Goal: Register for event/course

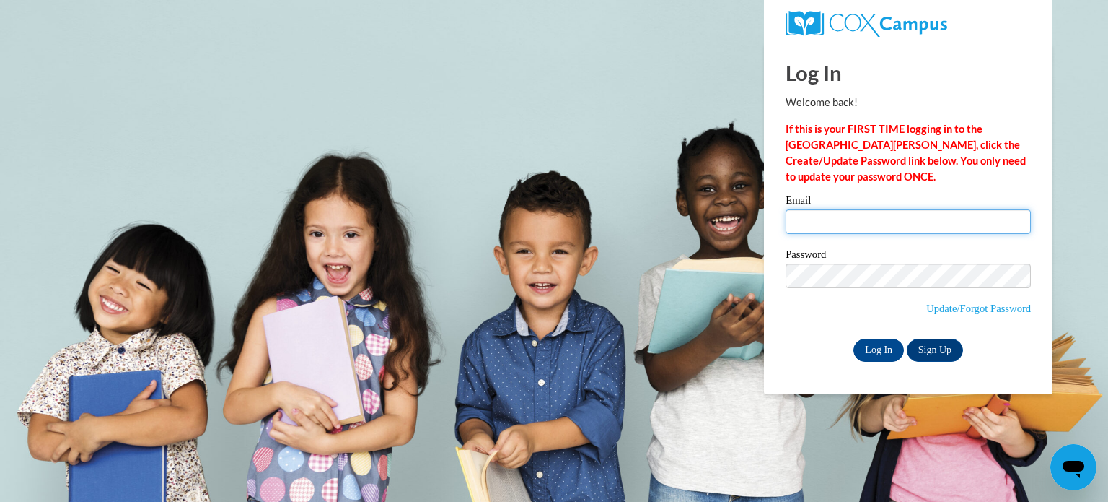
click at [844, 217] on input "Email" at bounding box center [908, 221] width 245 height 25
type input "cparson@tiftschools.com"
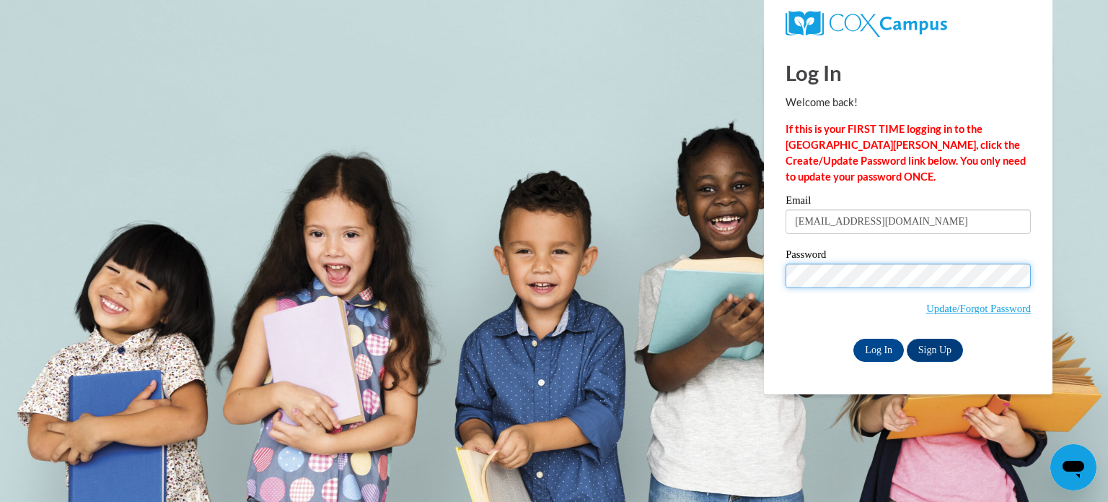
click at [854, 338] on input "Log In" at bounding box center [879, 349] width 51 height 23
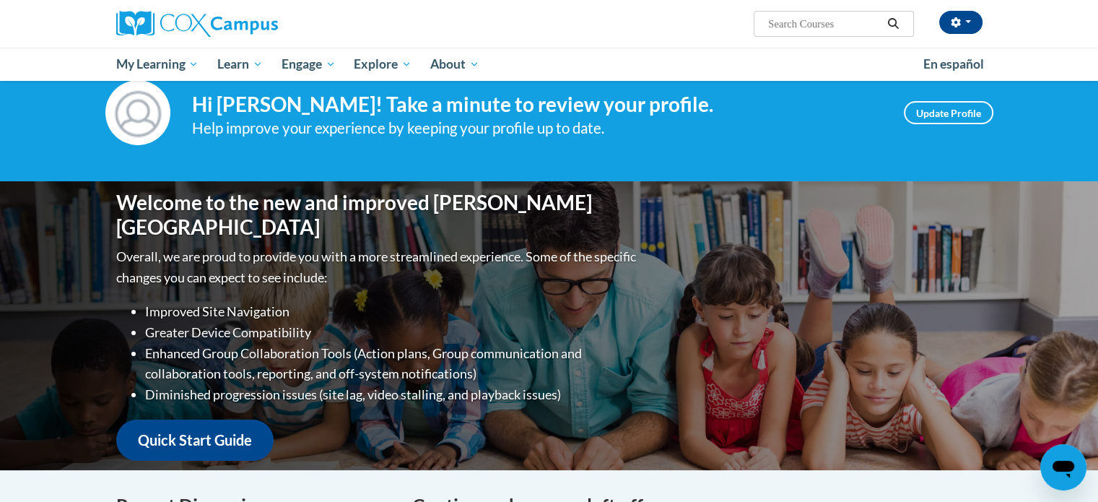
scroll to position [72, 0]
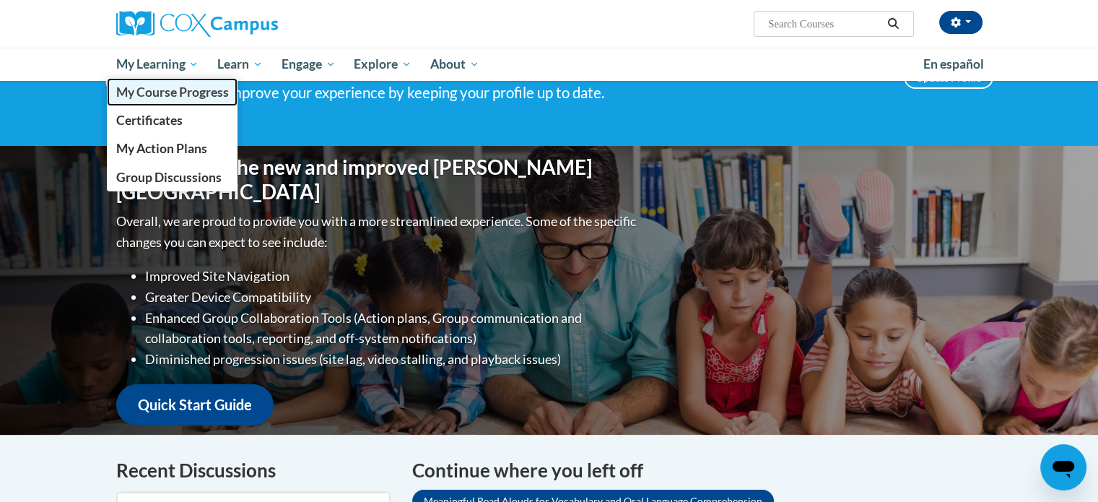
click at [175, 90] on span "My Course Progress" at bounding box center [171, 91] width 113 height 15
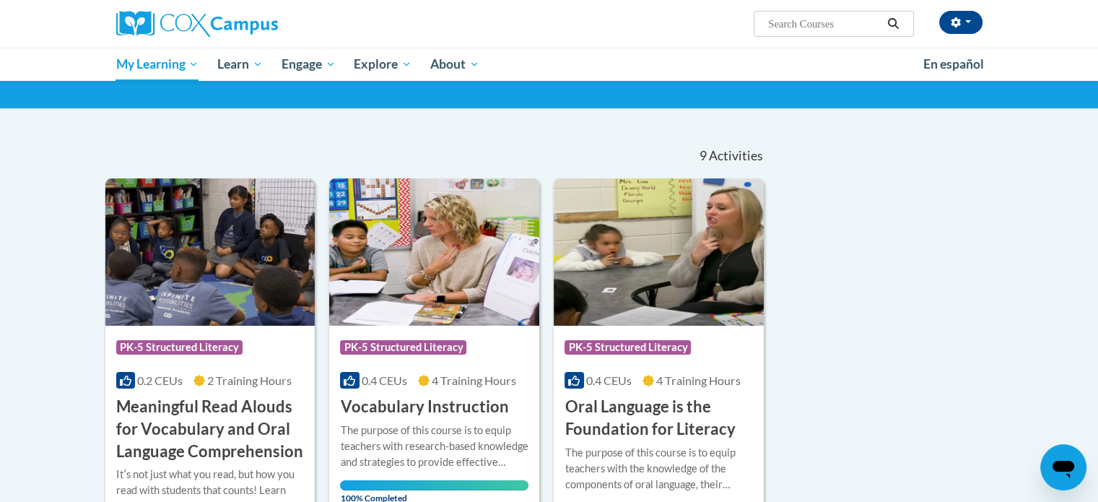
scroll to position [60, 0]
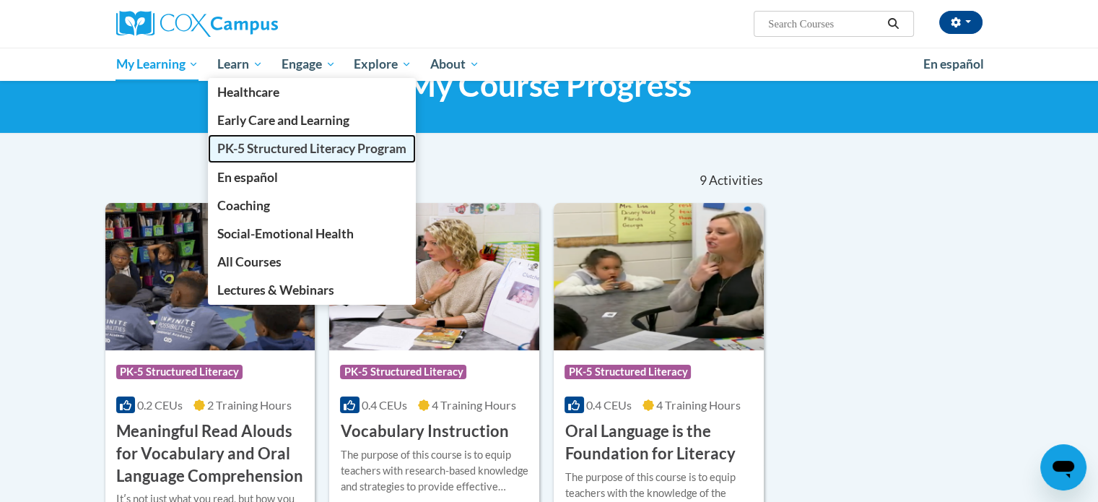
click at [278, 149] on span "PK-5 Structured Literacy Program" at bounding box center [311, 148] width 189 height 15
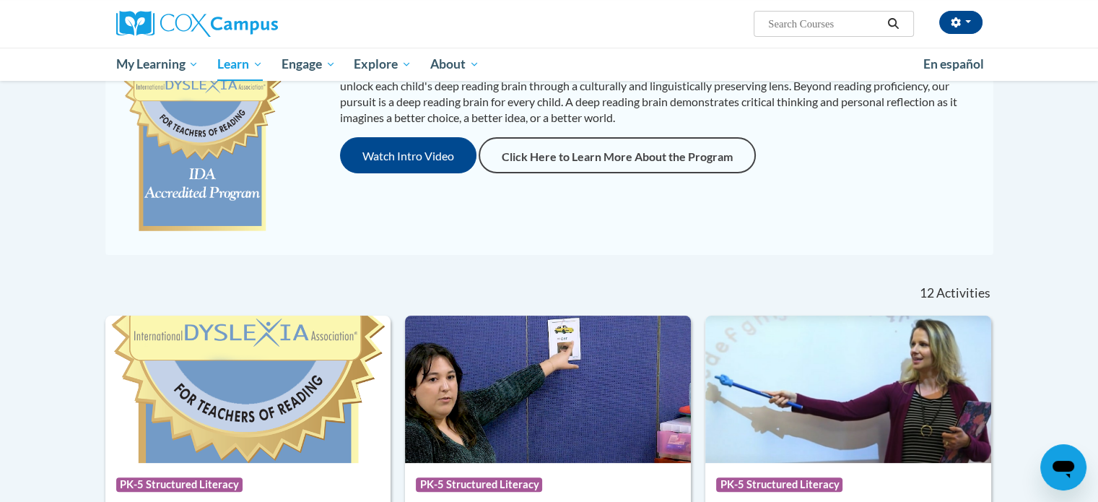
scroll to position [72, 0]
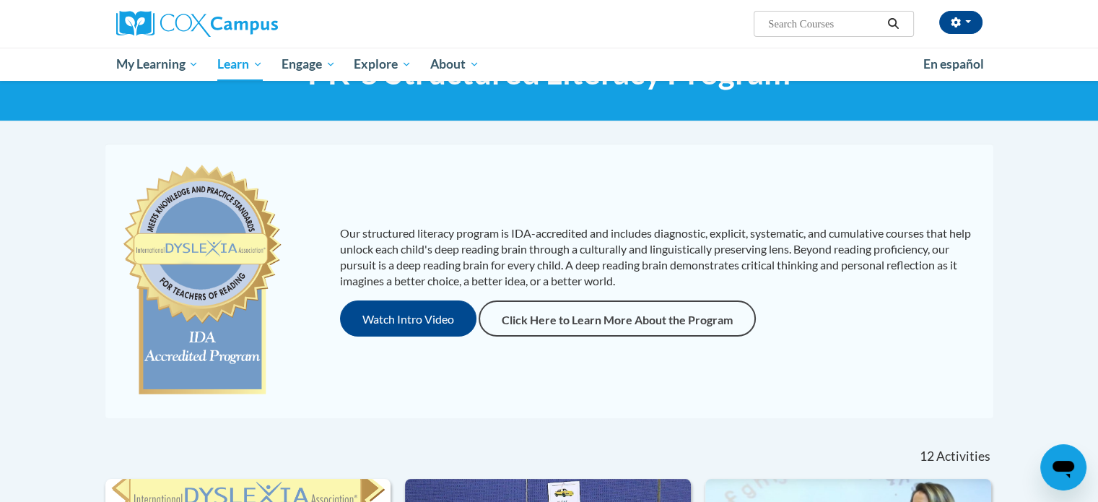
click at [782, 19] on input "Search..." at bounding box center [823, 23] width 115 height 17
type input "power of language"
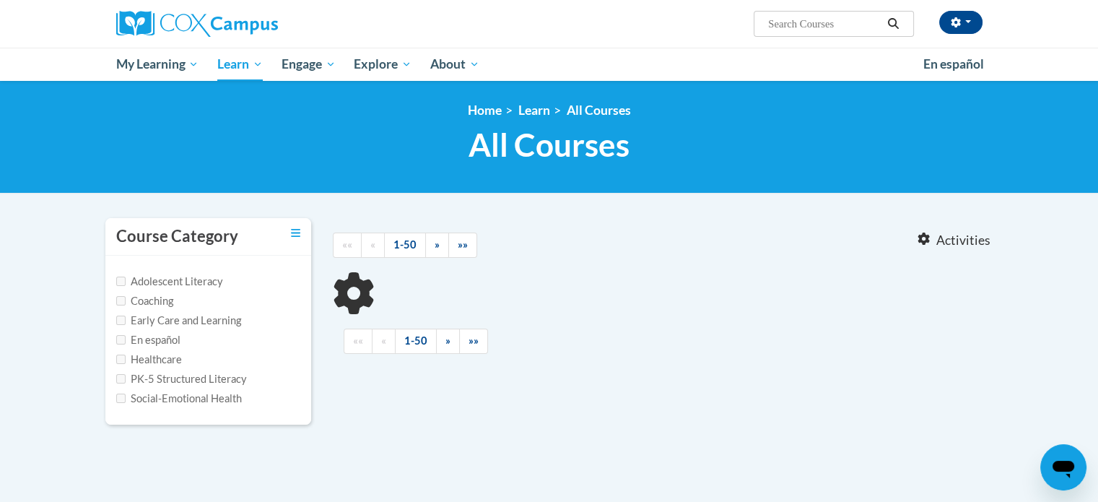
type input "power of language"
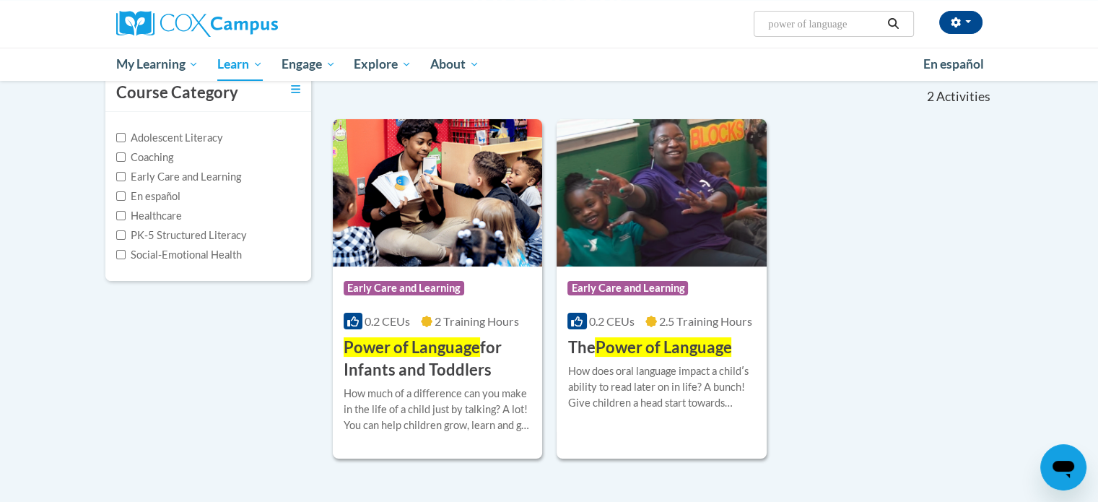
scroll to position [144, 0]
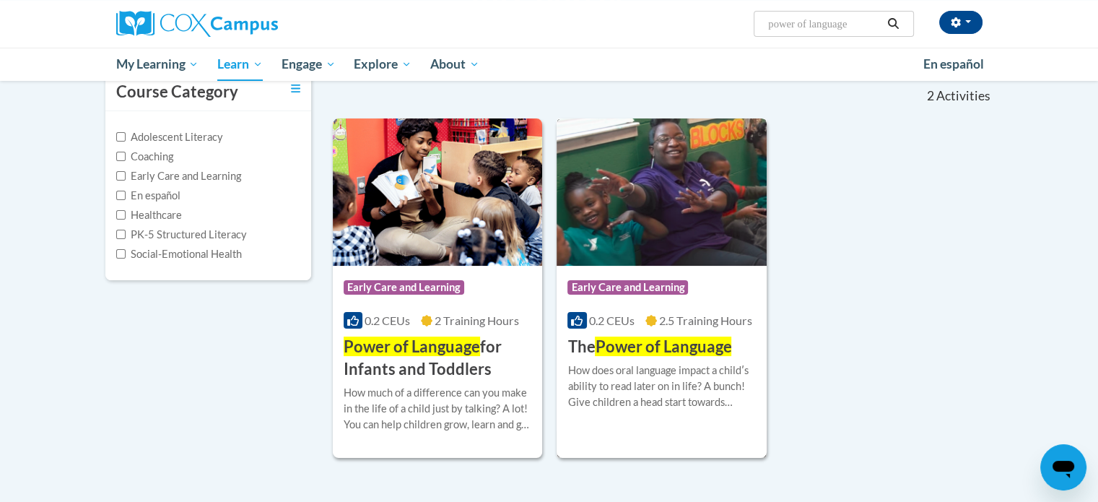
click at [713, 271] on div "Course Category: Early Care and Learning 0.2 CEUs 2.5 Training Hours COURSE The…" at bounding box center [661, 312] width 210 height 92
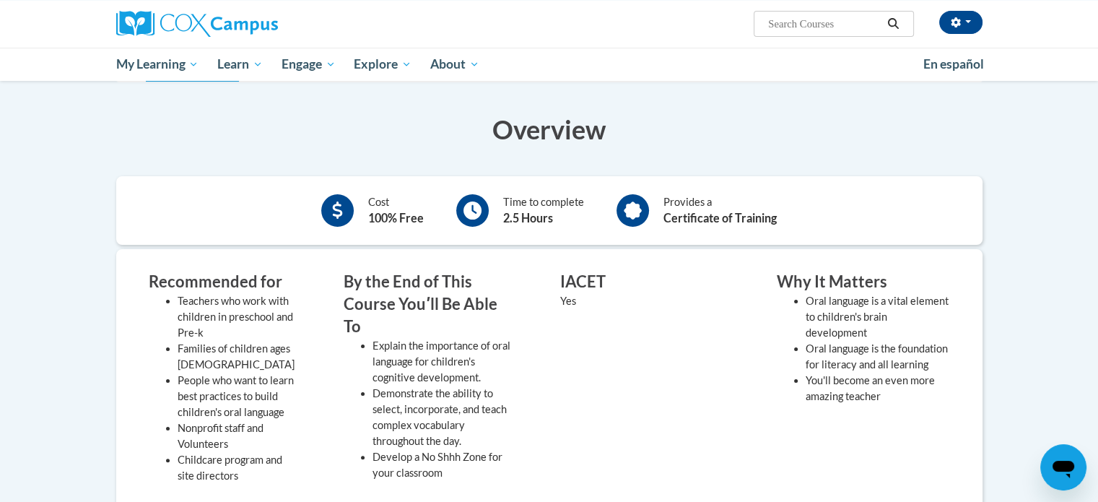
scroll to position [216, 0]
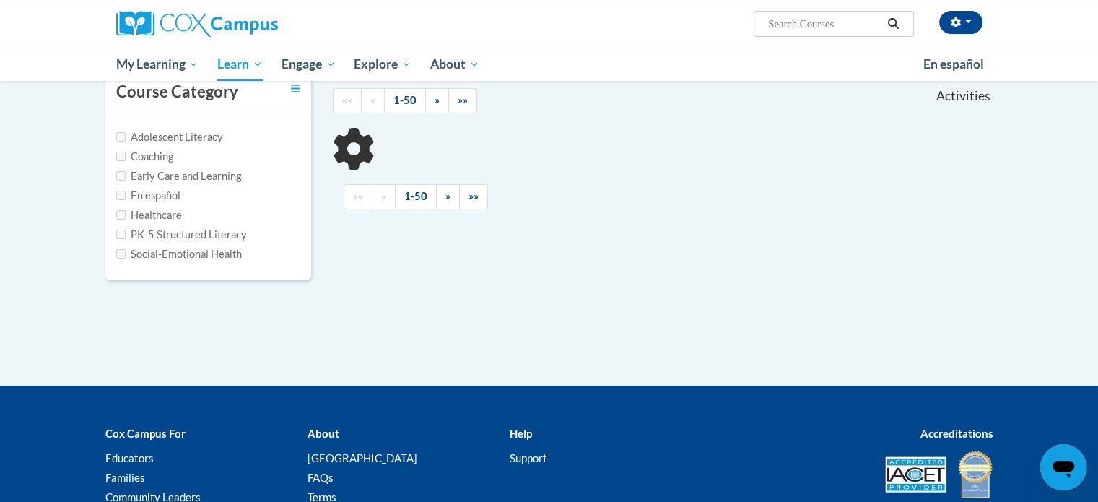
type input "power of language"
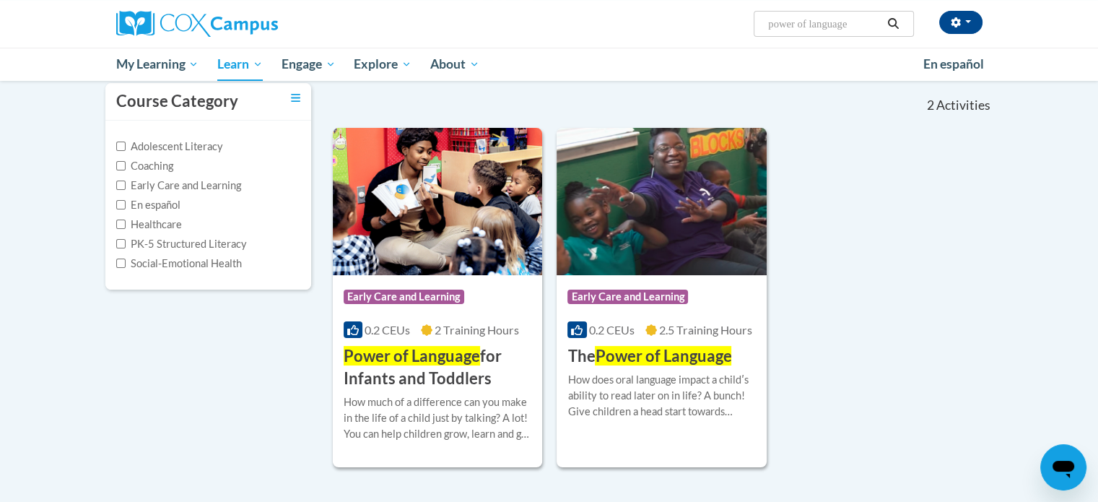
scroll to position [72, 0]
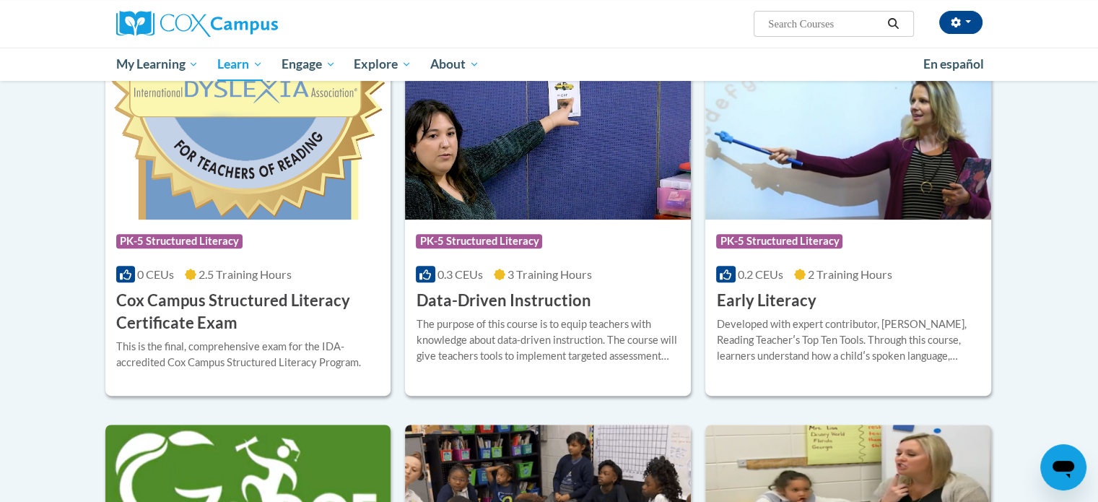
scroll to position [433, 0]
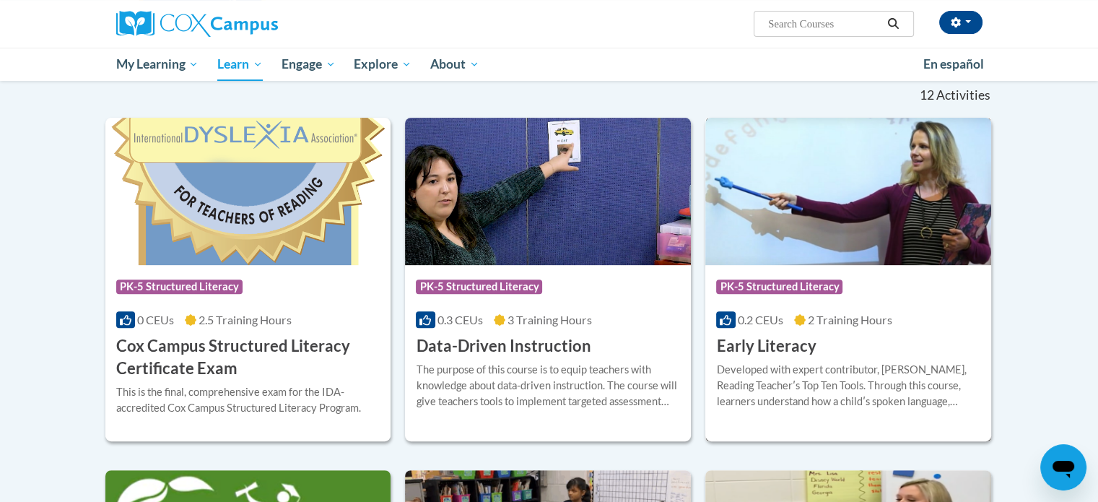
click at [830, 248] on img at bounding box center [848, 191] width 286 height 147
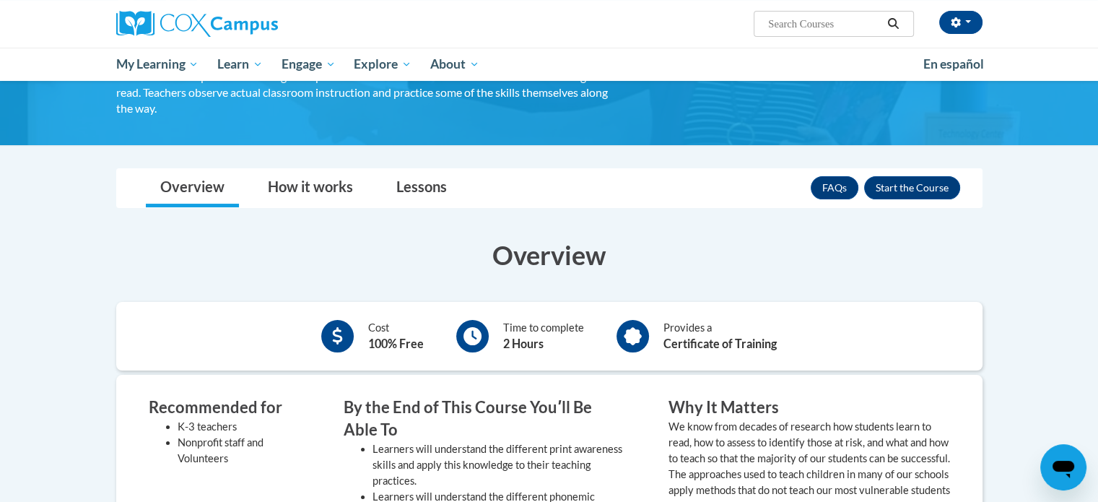
scroll to position [72, 0]
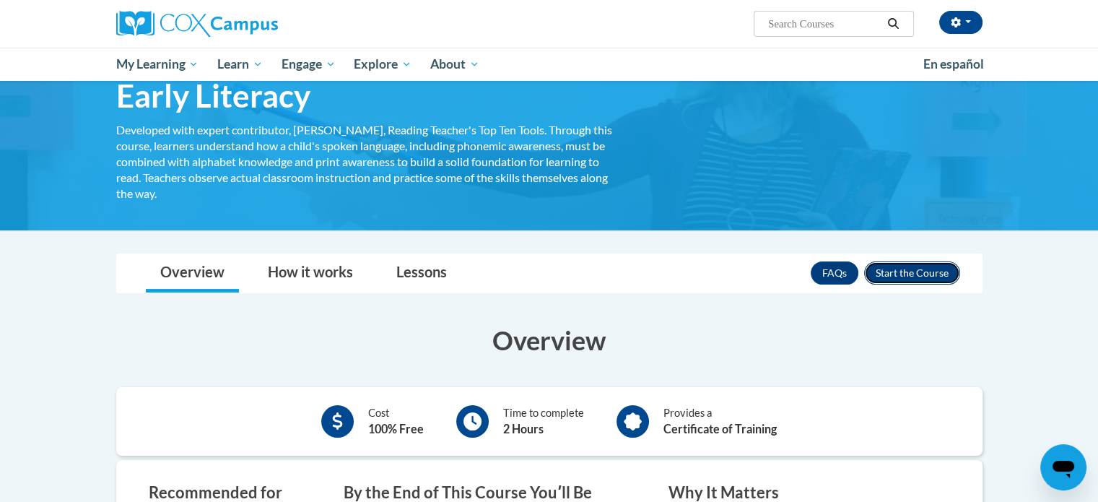
click at [909, 265] on button "Enroll" at bounding box center [912, 272] width 96 height 23
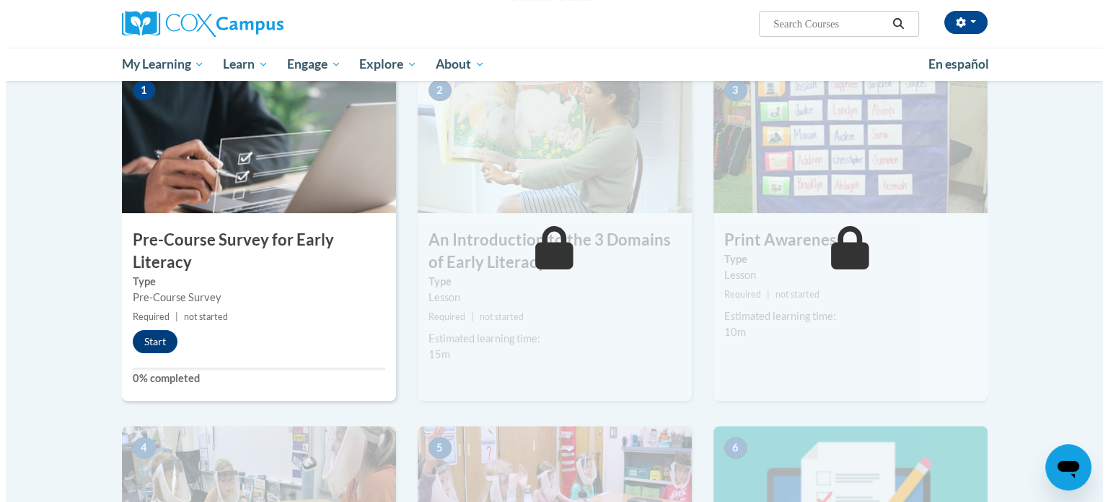
scroll to position [361, 0]
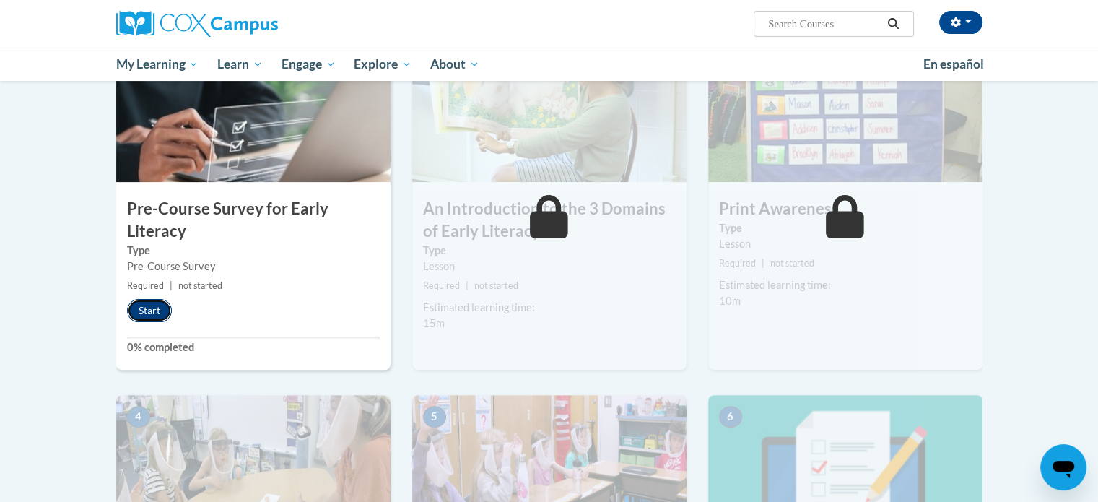
click at [146, 310] on button "Start" at bounding box center [149, 310] width 45 height 23
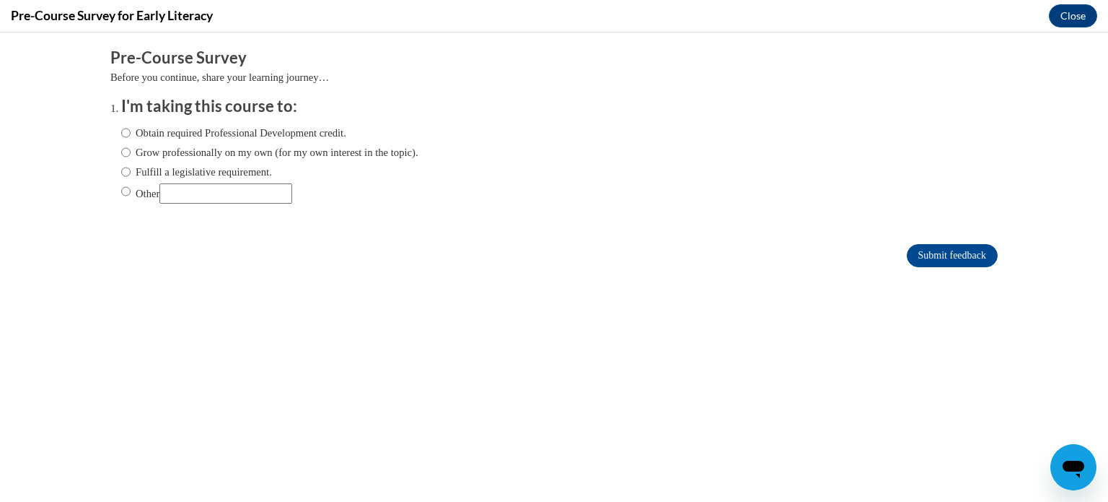
scroll to position [0, 0]
click at [121, 133] on input "Obtain required Professional Development credit." at bounding box center [125, 133] width 9 height 16
radio input "true"
click at [924, 252] on input "Submit feedback" at bounding box center [952, 255] width 91 height 23
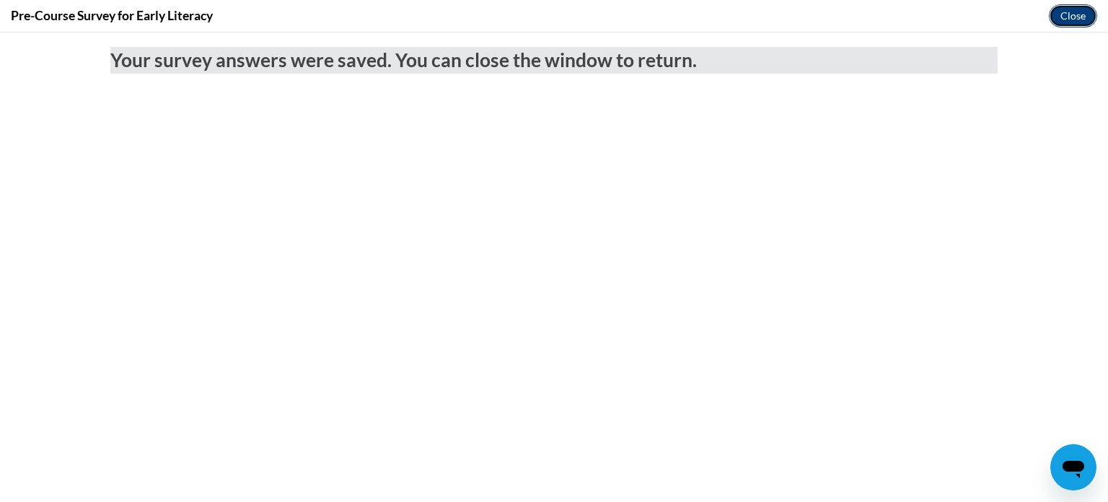
click at [1077, 14] on button "Close" at bounding box center [1073, 15] width 48 height 23
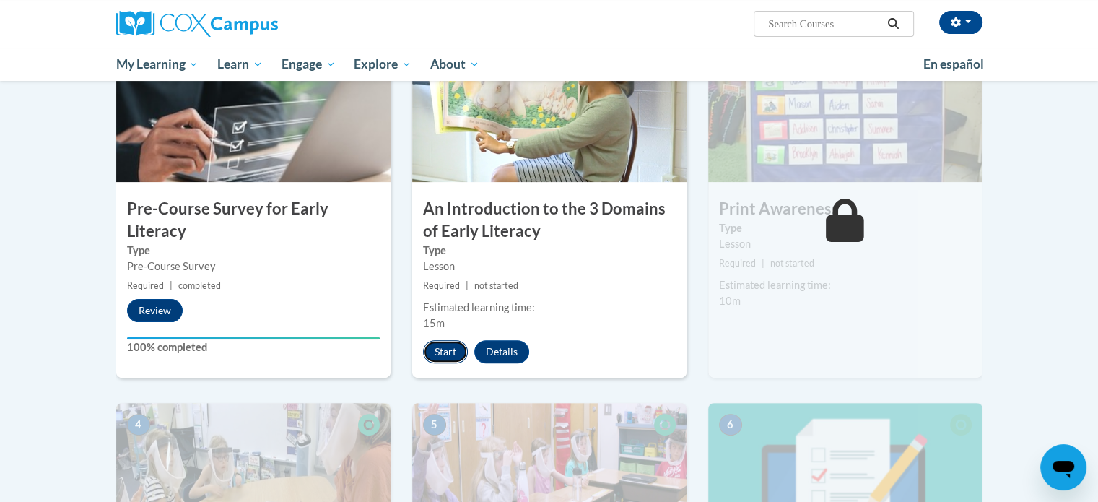
click at [445, 349] on button "Start" at bounding box center [445, 351] width 45 height 23
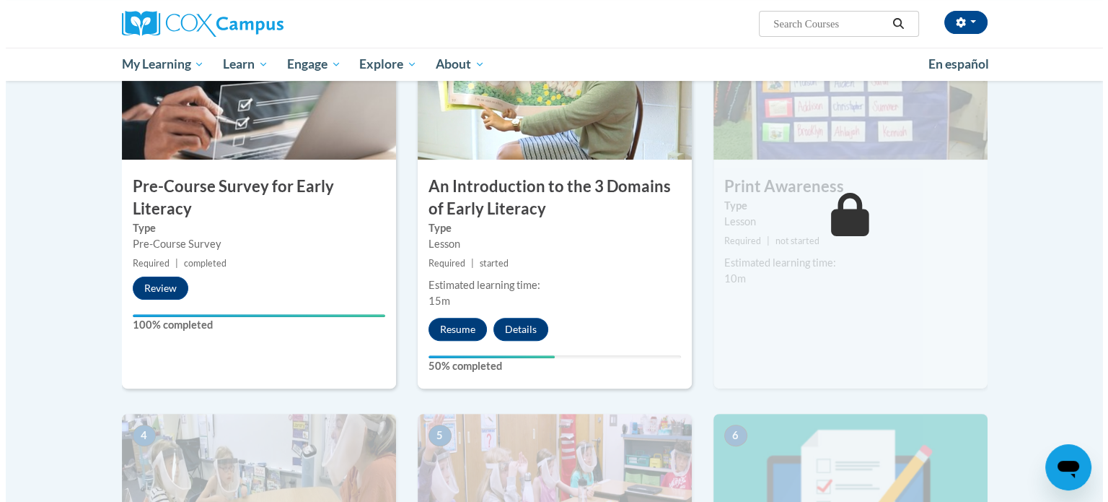
scroll to position [361, 0]
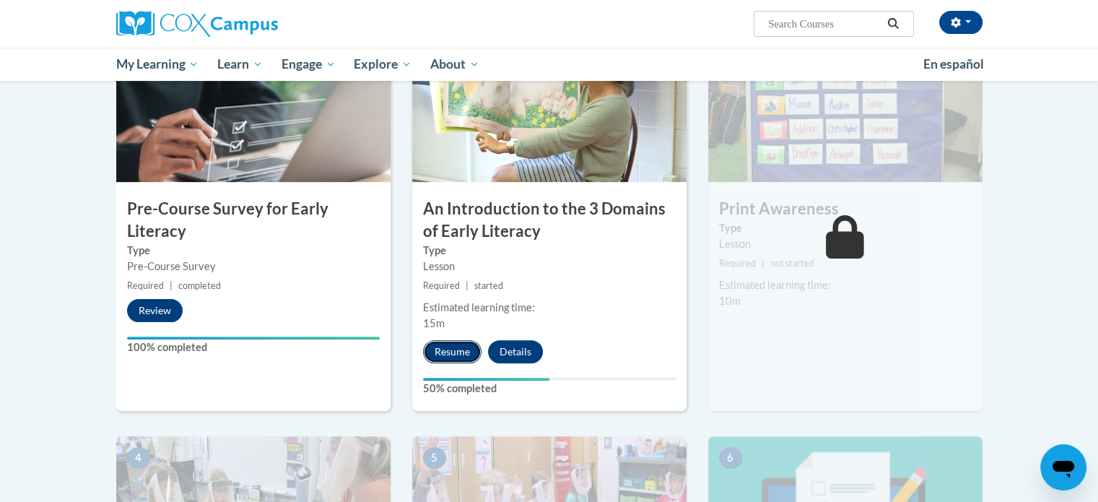
click at [453, 349] on button "Resume" at bounding box center [452, 351] width 58 height 23
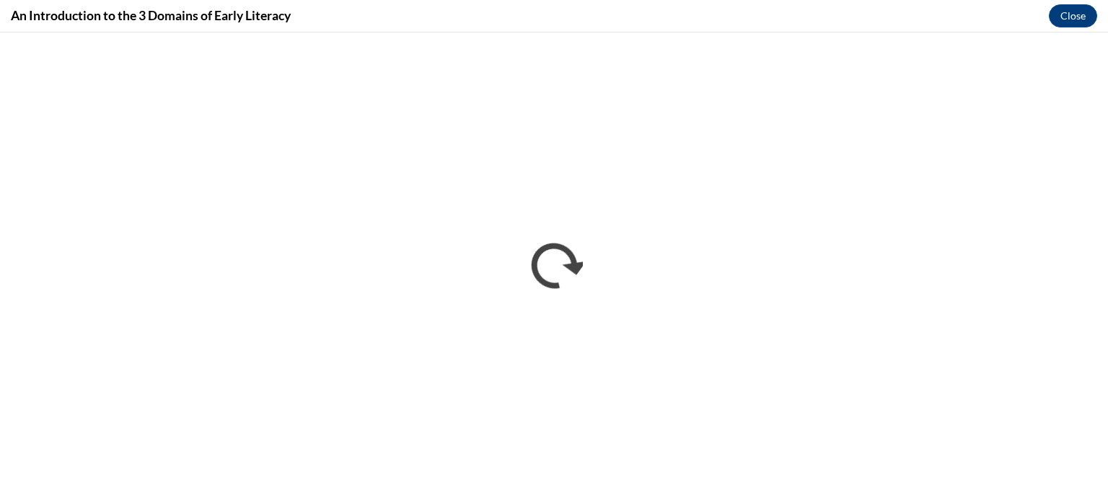
scroll to position [0, 0]
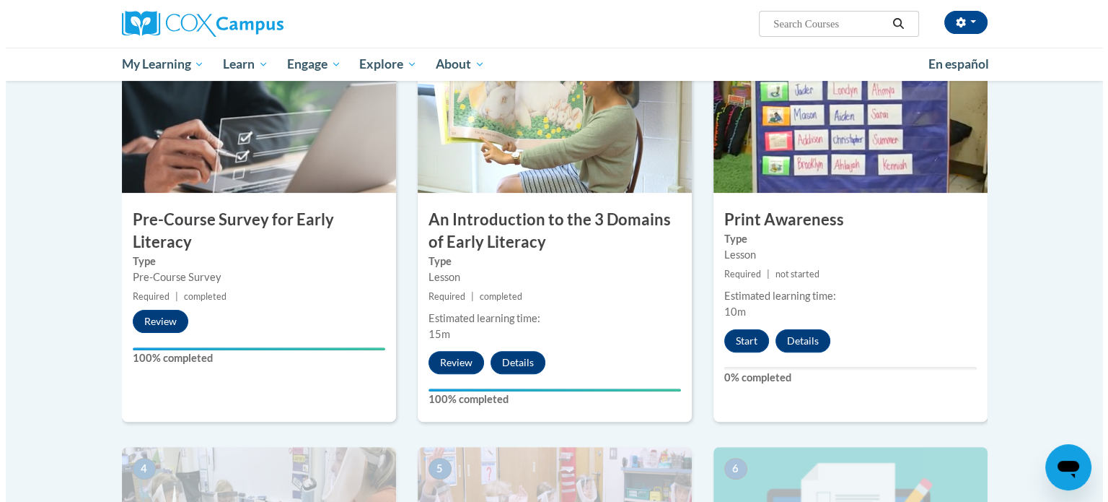
scroll to position [351, 0]
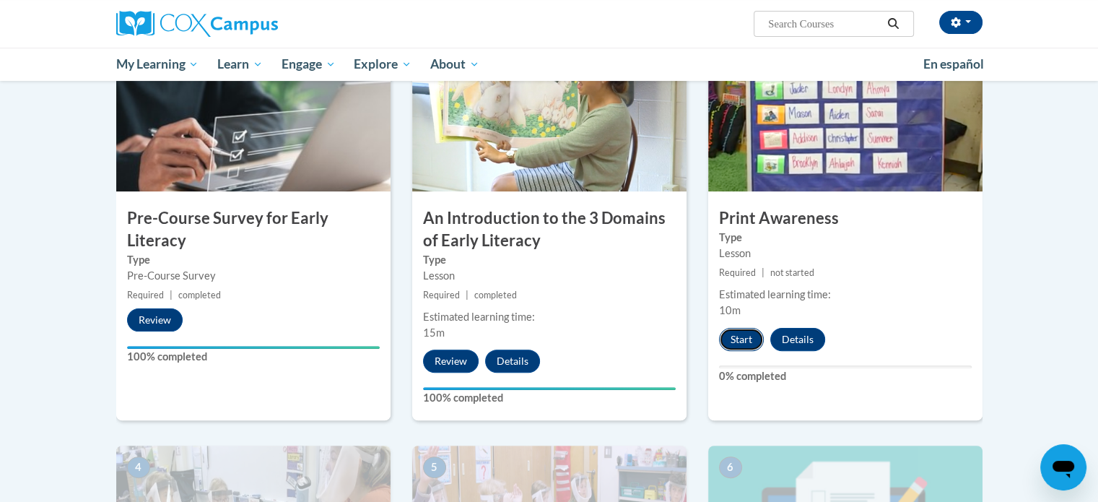
click at [734, 344] on button "Start" at bounding box center [741, 339] width 45 height 23
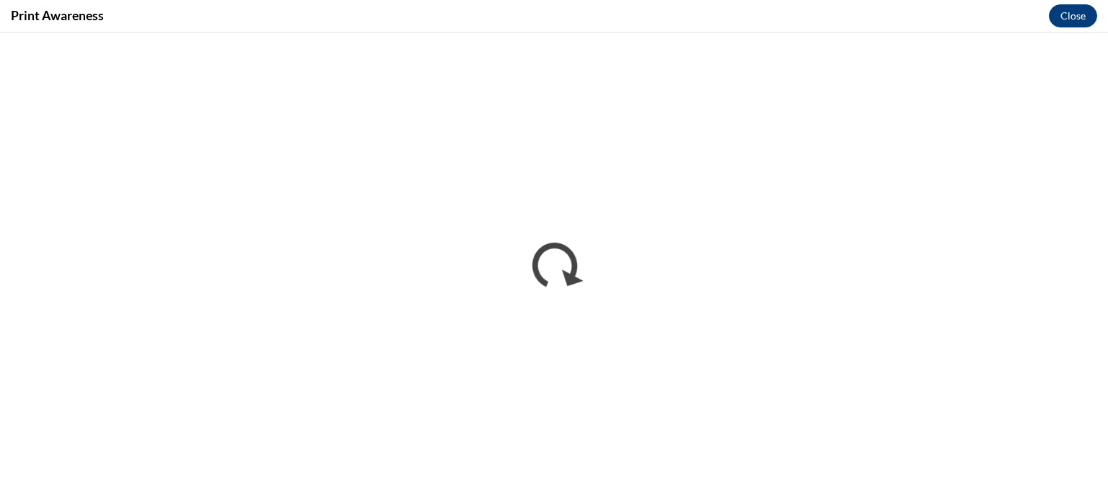
scroll to position [0, 0]
